Goal: Navigation & Orientation: Find specific page/section

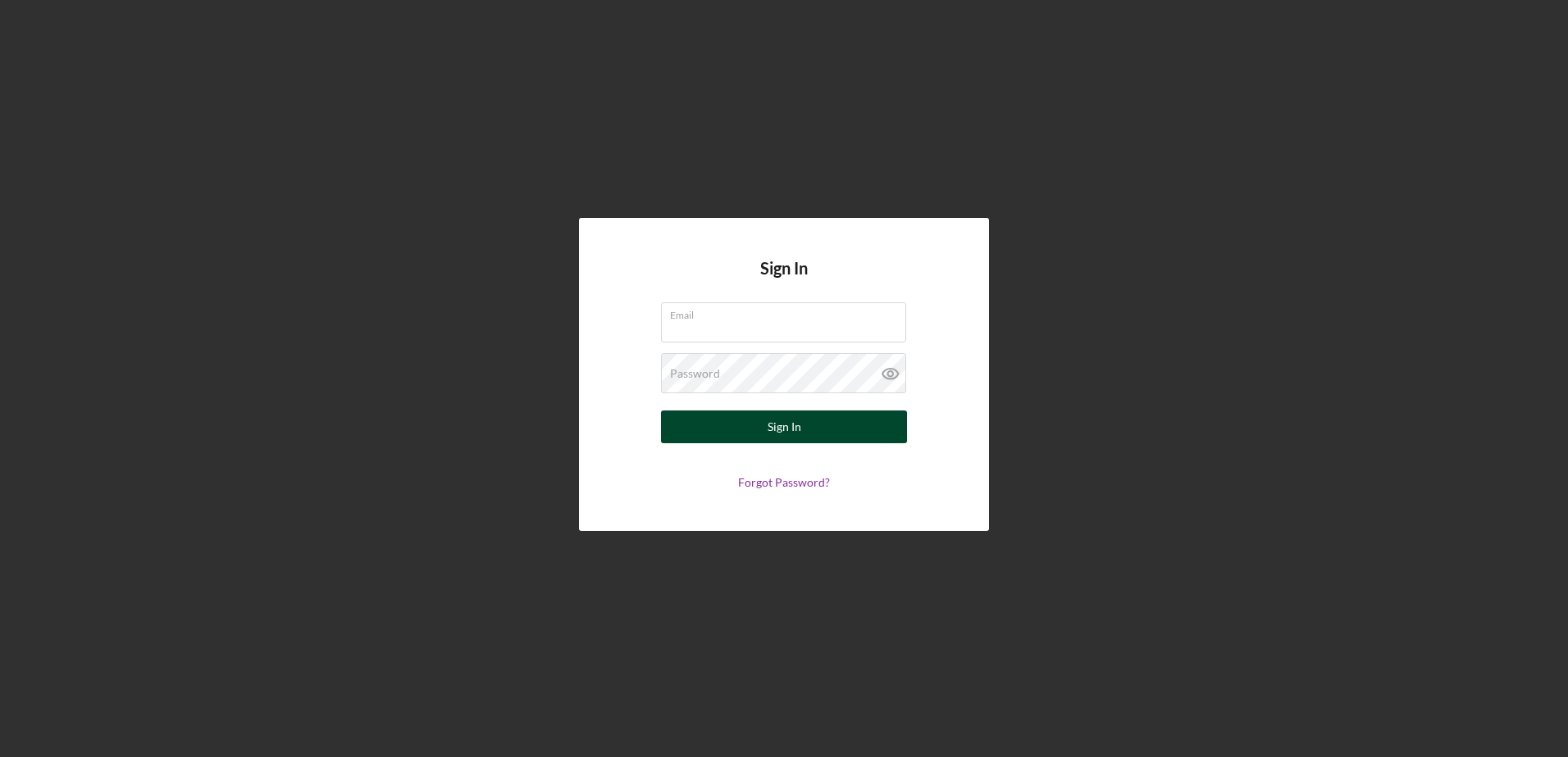
type input "[PERSON_NAME][EMAIL_ADDRESS][DOMAIN_NAME]"
click at [787, 427] on div "Sign In" at bounding box center [784, 427] width 34 height 33
